Goal: Navigation & Orientation: Find specific page/section

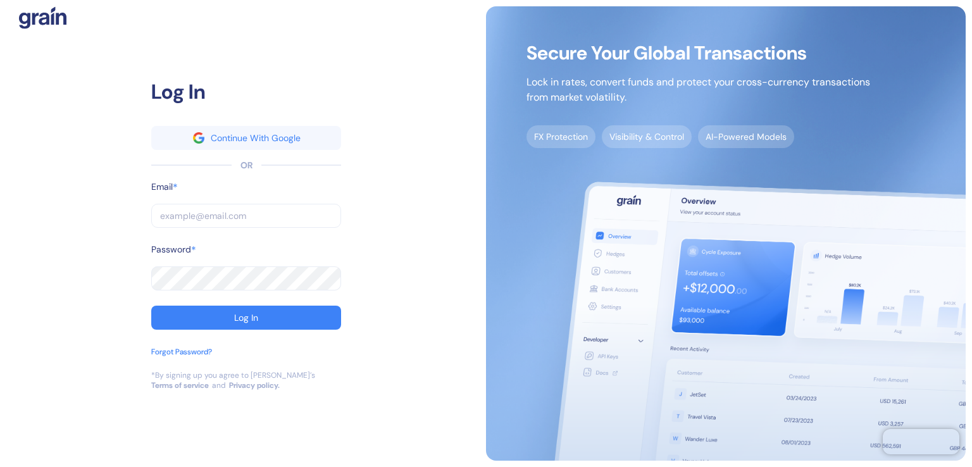
click at [187, 208] on input "text" at bounding box center [246, 216] width 190 height 24
type input "[PERSON_NAME][EMAIL_ADDRESS][DOMAIN_NAME]"
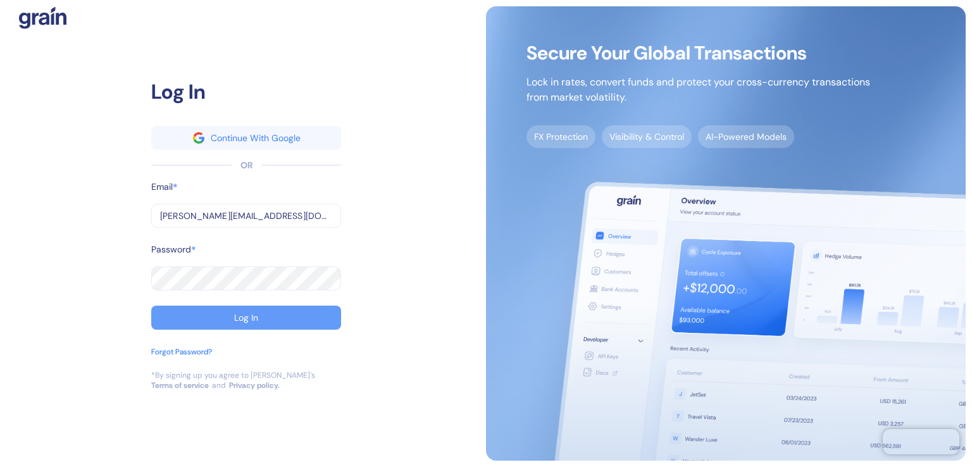
click at [201, 307] on button "Log In" at bounding box center [246, 318] width 190 height 24
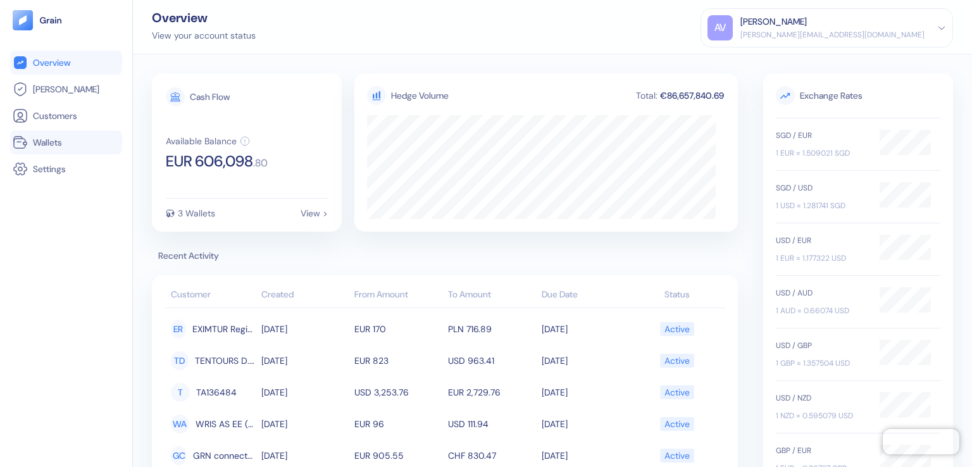
click at [51, 142] on span "Wallets" at bounding box center [47, 142] width 29 height 13
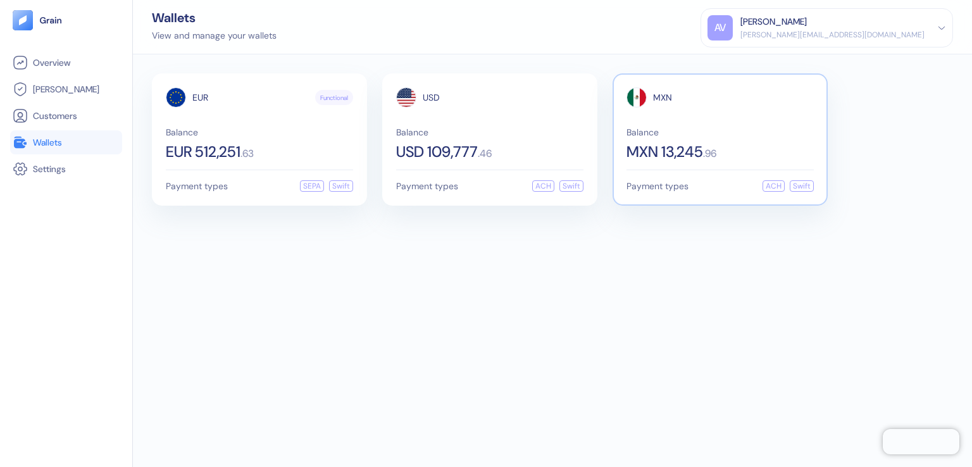
click at [661, 139] on div "Balance MXN 13,245 . 96" at bounding box center [720, 144] width 187 height 32
